Goal: Information Seeking & Learning: Learn about a topic

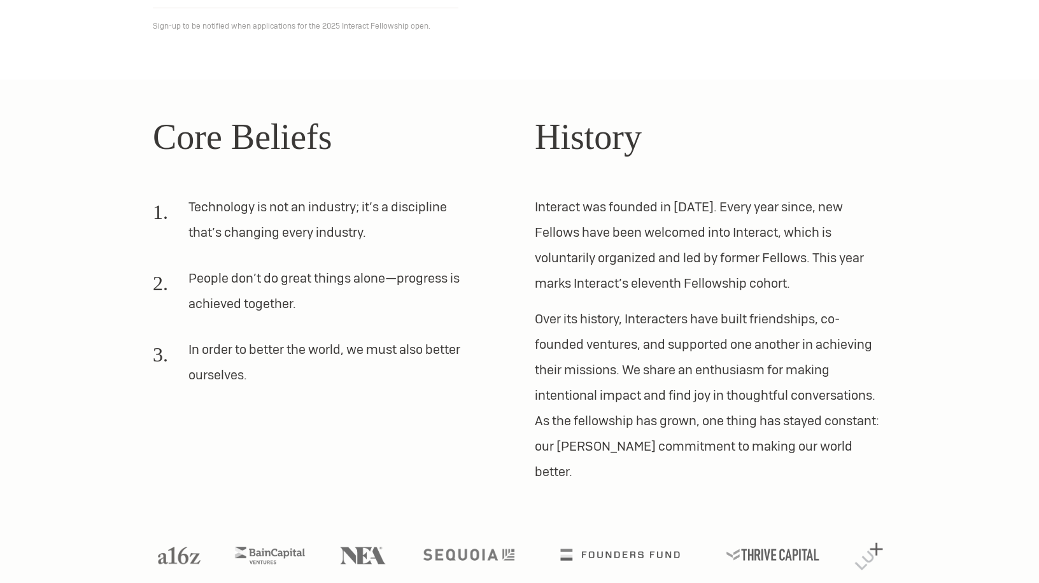
scroll to position [323, 0]
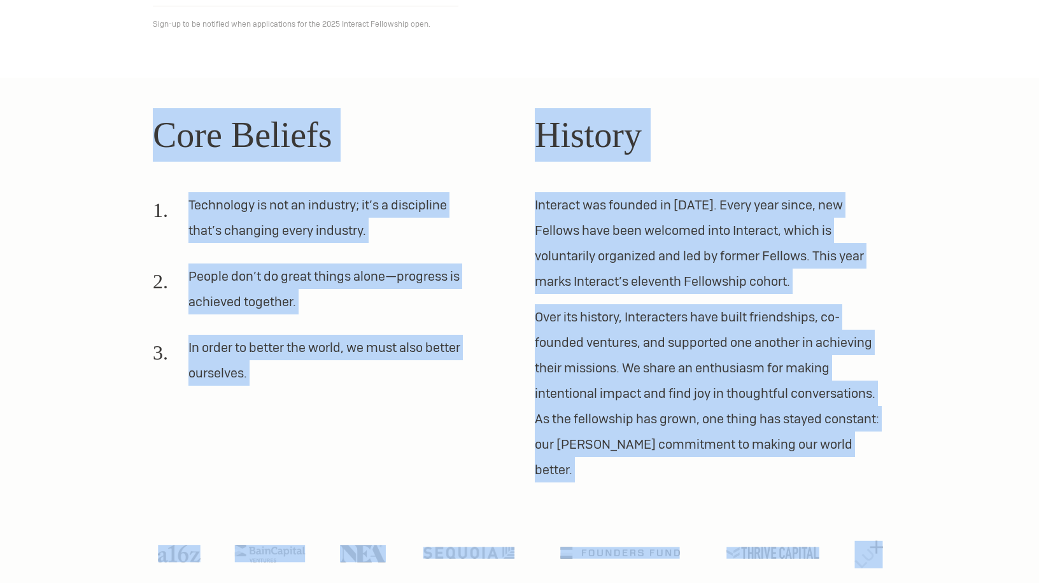
drag, startPoint x: 154, startPoint y: 134, endPoint x: 892, endPoint y: 532, distance: 837.9
click at [892, 532] on section "Core Beliefs Technology is not an industry; it’s a discipline that’s changing e…" at bounding box center [519, 343] width 1039 height 531
click at [879, 482] on div at bounding box center [519, 529] width 764 height 95
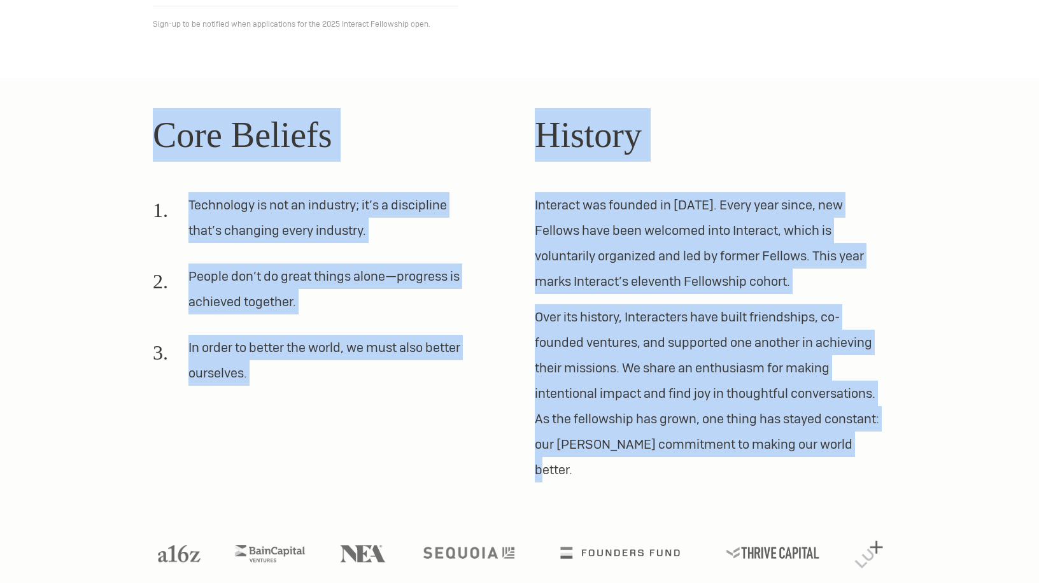
drag, startPoint x: 862, startPoint y: 442, endPoint x: 145, endPoint y: 131, distance: 780.9
click at [145, 131] on div "Core Beliefs Technology is not an industry; it’s a discipline that’s changing e…" at bounding box center [519, 295] width 764 height 374
drag, startPoint x: 154, startPoint y: 132, endPoint x: 998, endPoint y: 439, distance: 898.0
click at [998, 439] on section "Core Beliefs Technology is not an industry; it’s a discipline that’s changing e…" at bounding box center [519, 343] width 1039 height 531
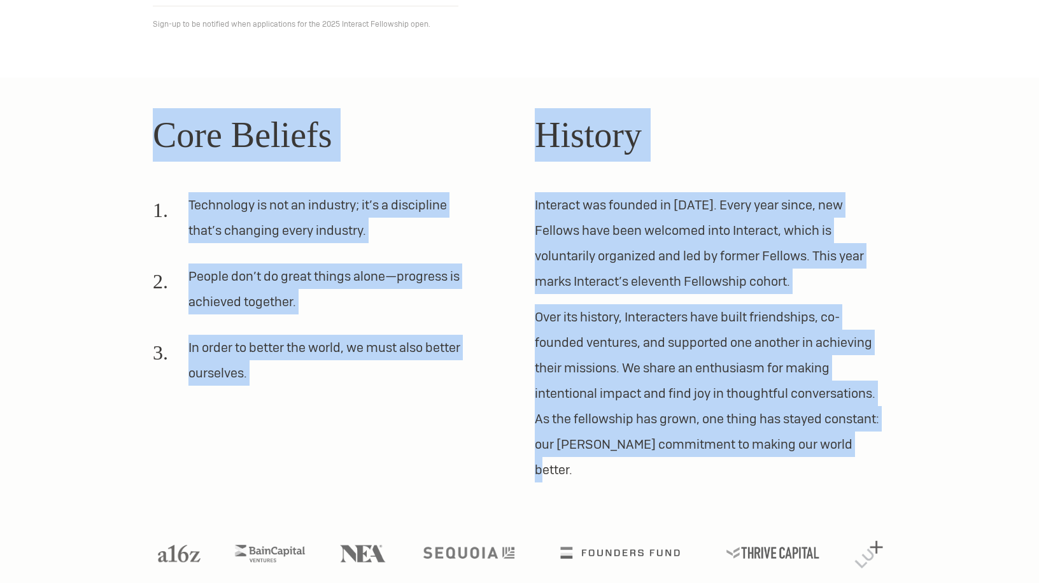
click at [674, 269] on p "Interact was founded in [DATE]. Every year since, new Fellows have been welcome…" at bounding box center [710, 243] width 351 height 102
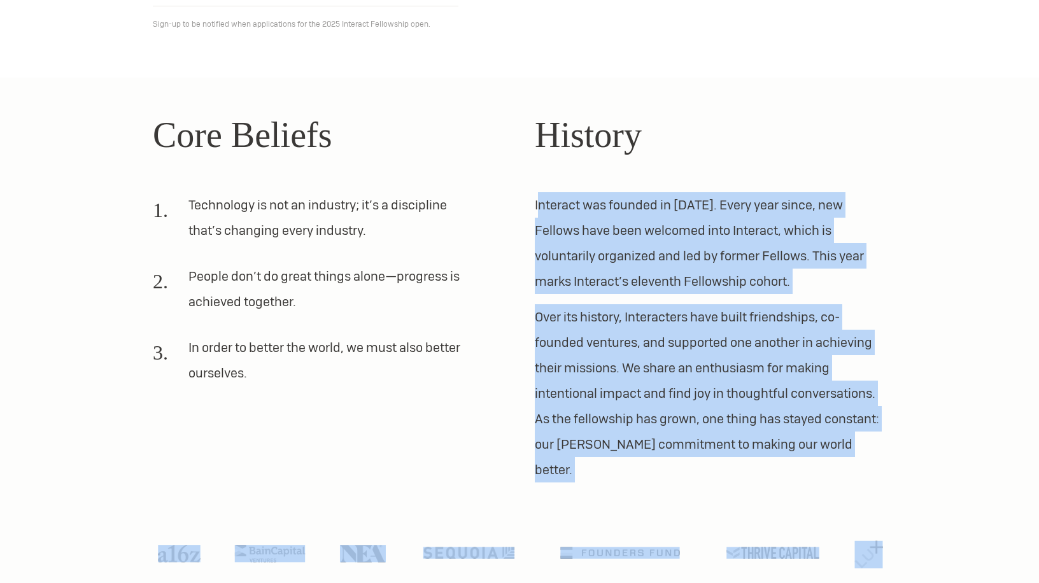
drag, startPoint x: 539, startPoint y: 204, endPoint x: 911, endPoint y: 574, distance: 524.2
click at [911, 574] on section "Core Beliefs Technology is not an industry; it’s a discipline that’s changing e…" at bounding box center [519, 343] width 1039 height 531
click at [857, 449] on p "Over its history, Interacters have built friendships, co-founded ventures, and …" at bounding box center [710, 393] width 351 height 178
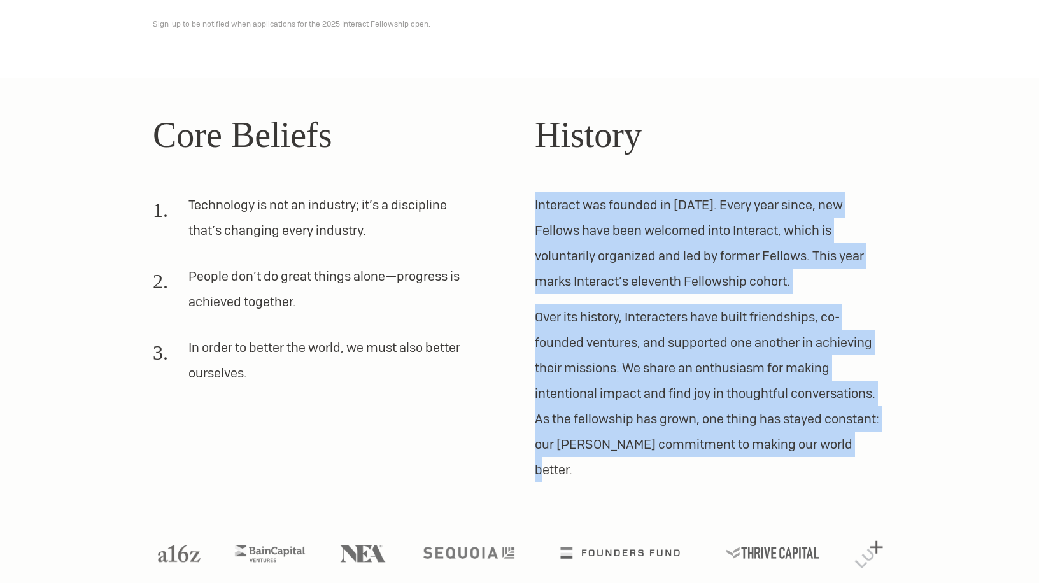
drag, startPoint x: 857, startPoint y: 449, endPoint x: 494, endPoint y: 195, distance: 442.8
click at [500, 197] on div "Core Beliefs Technology is not an industry; it’s a discipline that’s changing e…" at bounding box center [519, 295] width 764 height 374
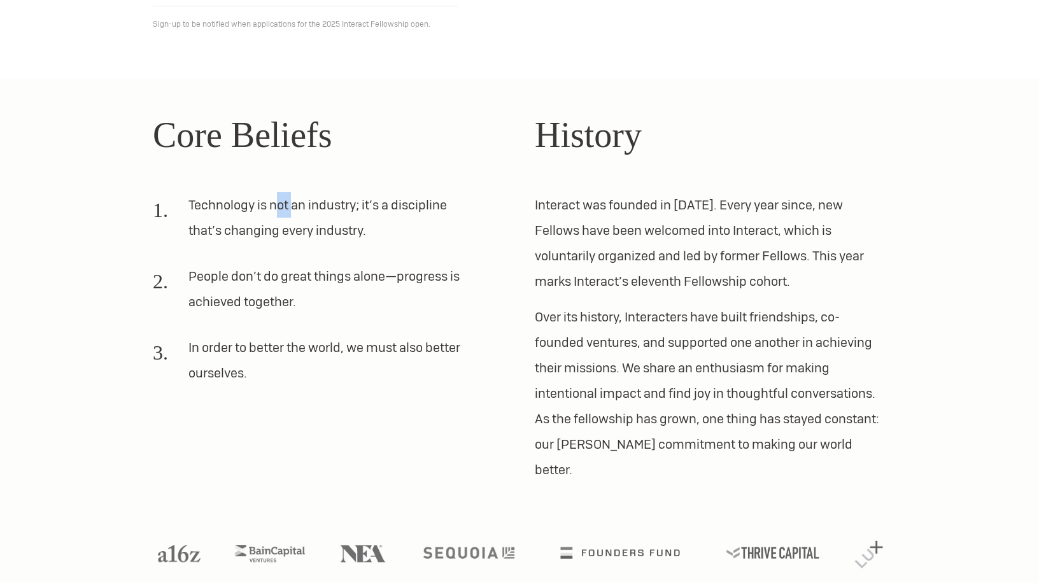
drag, startPoint x: 283, startPoint y: 178, endPoint x: 262, endPoint y: 172, distance: 21.8
click at [267, 174] on div "Core Beliefs Technology is not an industry; it’s a discipline that’s changing e…" at bounding box center [328, 295] width 351 height 374
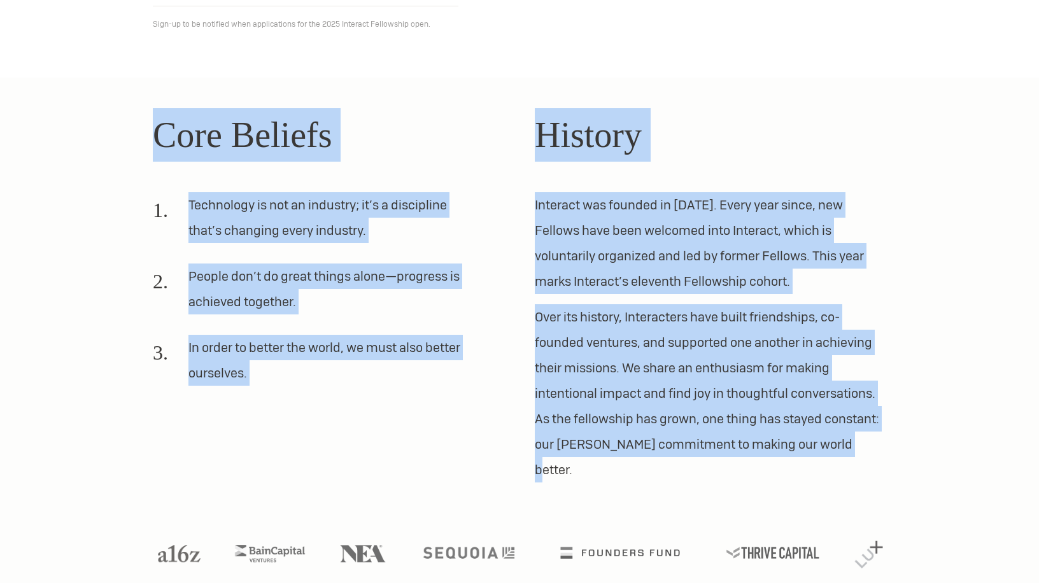
drag, startPoint x: 153, startPoint y: 132, endPoint x: 849, endPoint y: 449, distance: 764.6
click at [849, 449] on div "Core Beliefs Technology is not an industry; it’s a discipline that’s changing e…" at bounding box center [519, 295] width 764 height 374
click at [740, 314] on p "Over its history, Interacters have built friendships, co-founded ventures, and …" at bounding box center [710, 393] width 351 height 178
